Goal: Check status: Check status

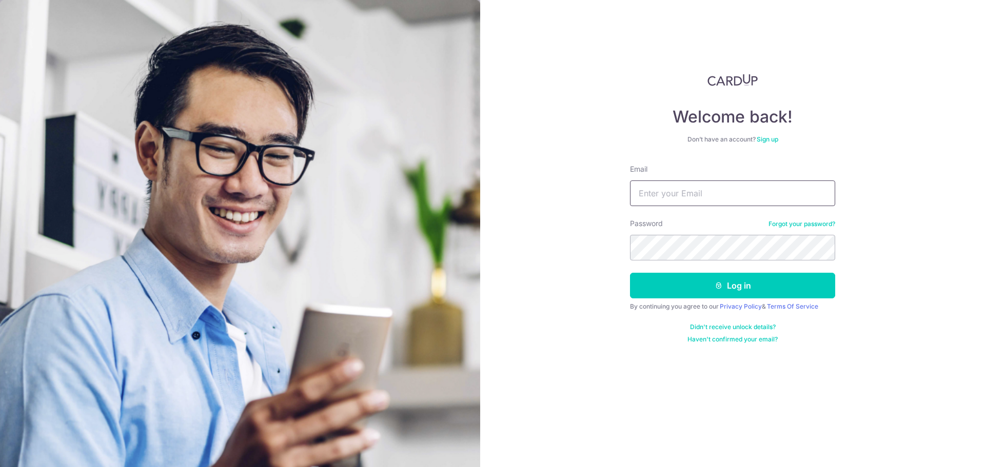
click at [685, 193] on input "Email" at bounding box center [732, 194] width 205 height 26
type input "[EMAIL_ADDRESS][DOMAIN_NAME]"
click at [721, 284] on icon "submit" at bounding box center [719, 286] width 8 height 8
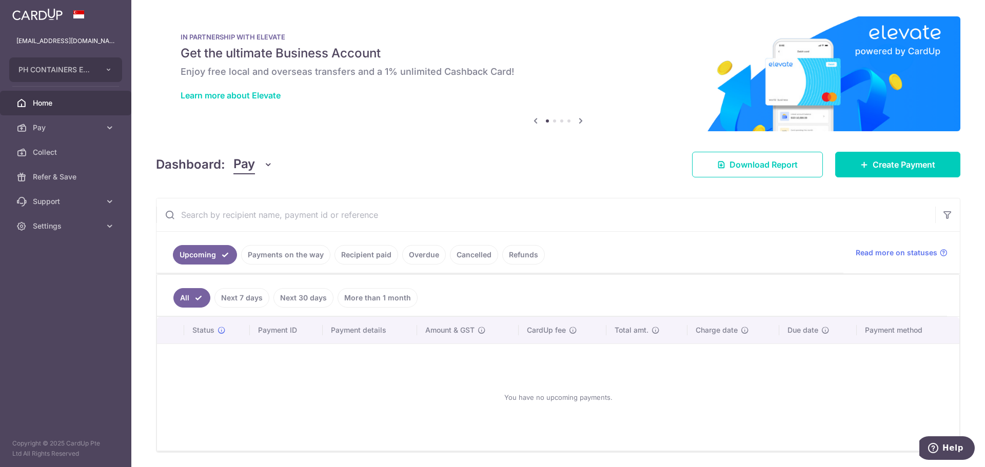
click at [271, 256] on link "Payments on the way" at bounding box center [285, 254] width 89 height 19
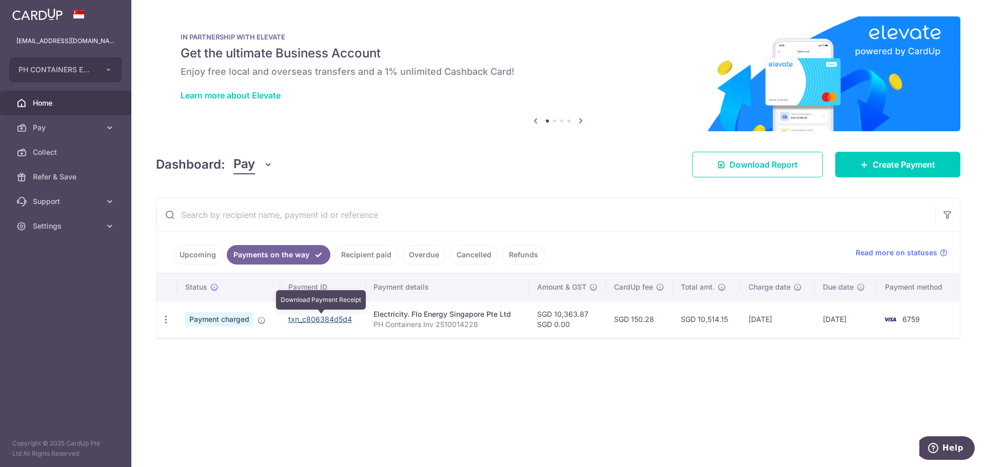
click at [320, 319] on link "txn_c806384d5d4" at bounding box center [320, 319] width 64 height 9
click at [338, 319] on link "txn_c806384d5d4" at bounding box center [320, 319] width 64 height 9
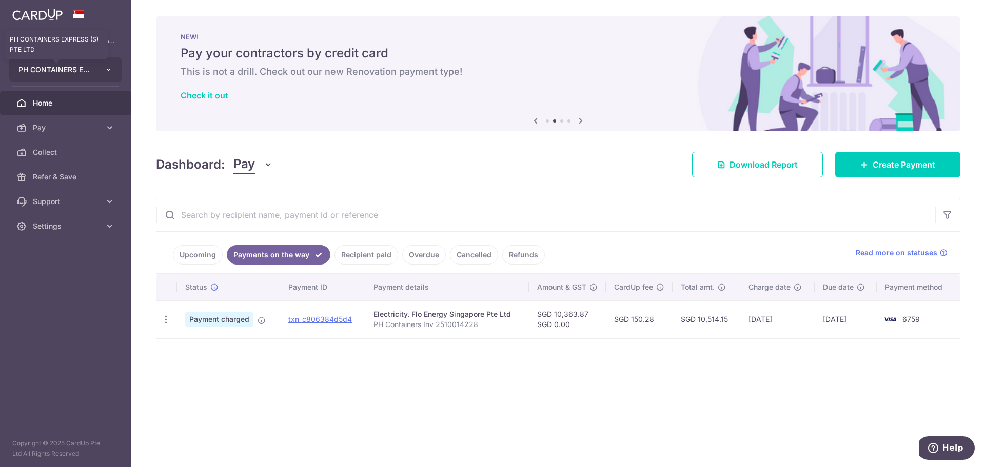
click at [88, 71] on span "PH CONTAINERS EXPRESS (S) PTE LTD" at bounding box center [56, 70] width 76 height 10
click at [291, 105] on div "NEW! Pay your contractors by credit card This is not a drill. Check out our new…" at bounding box center [558, 67] width 804 height 103
click at [67, 227] on span "Settings" at bounding box center [67, 226] width 68 height 10
click at [65, 275] on span "Logout" at bounding box center [67, 275] width 68 height 10
